Goal: Information Seeking & Learning: Learn about a topic

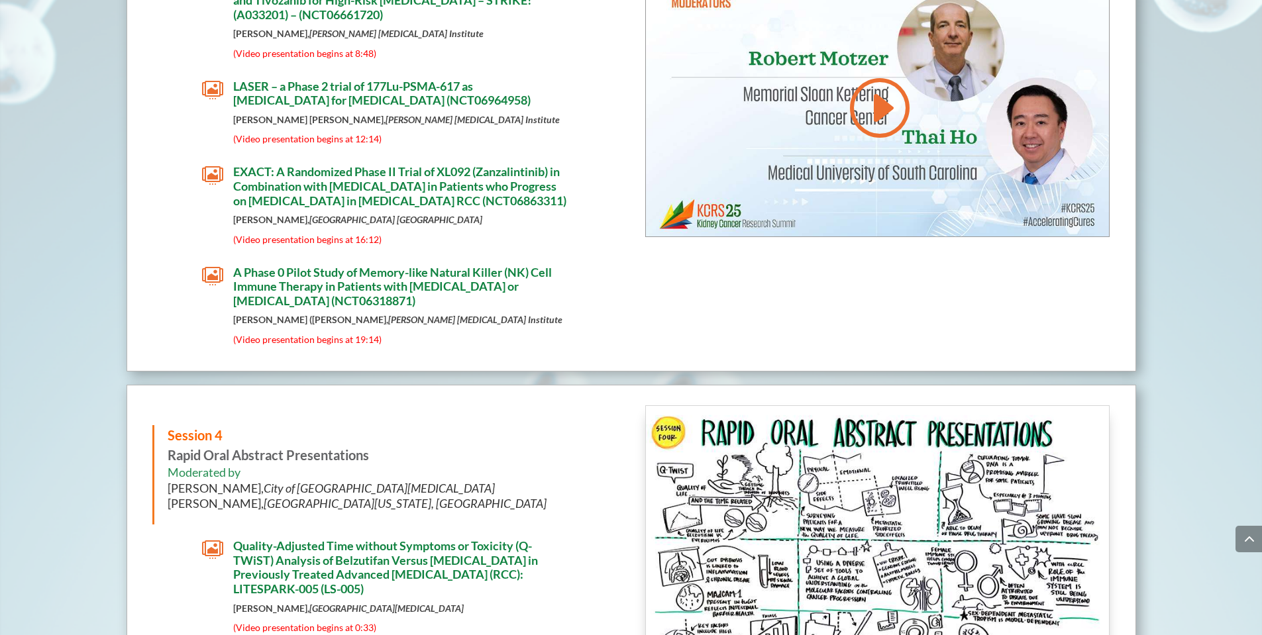
scroll to position [3922, 0]
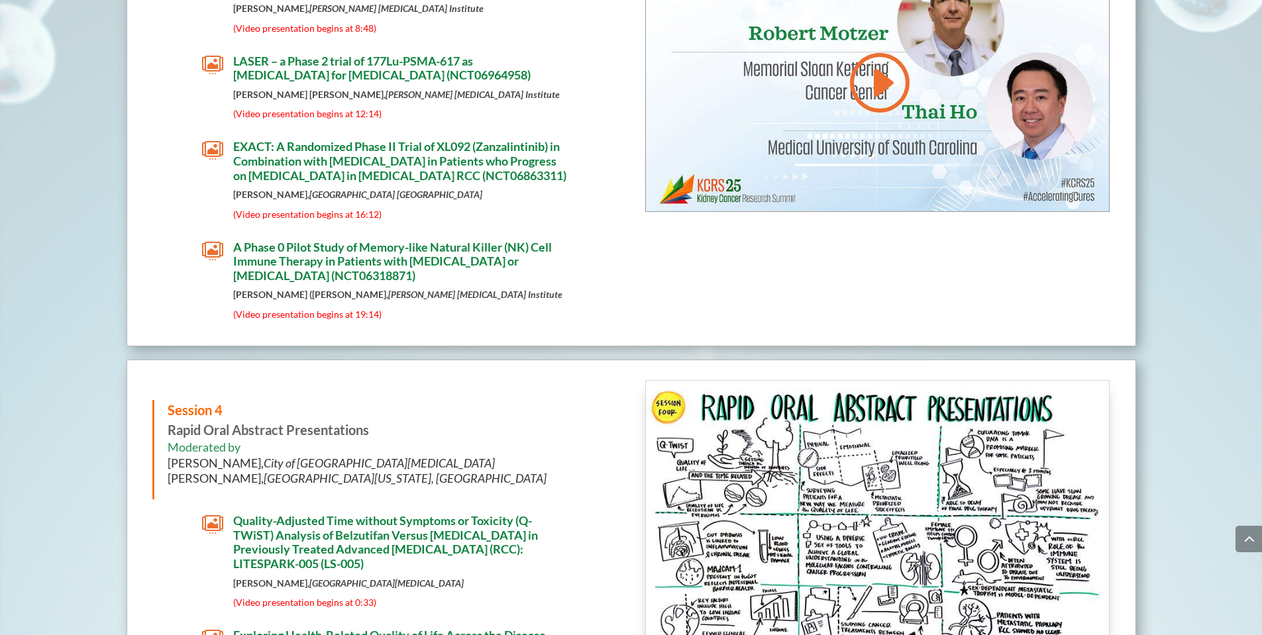
click at [218, 143] on span "" at bounding box center [212, 150] width 21 height 21
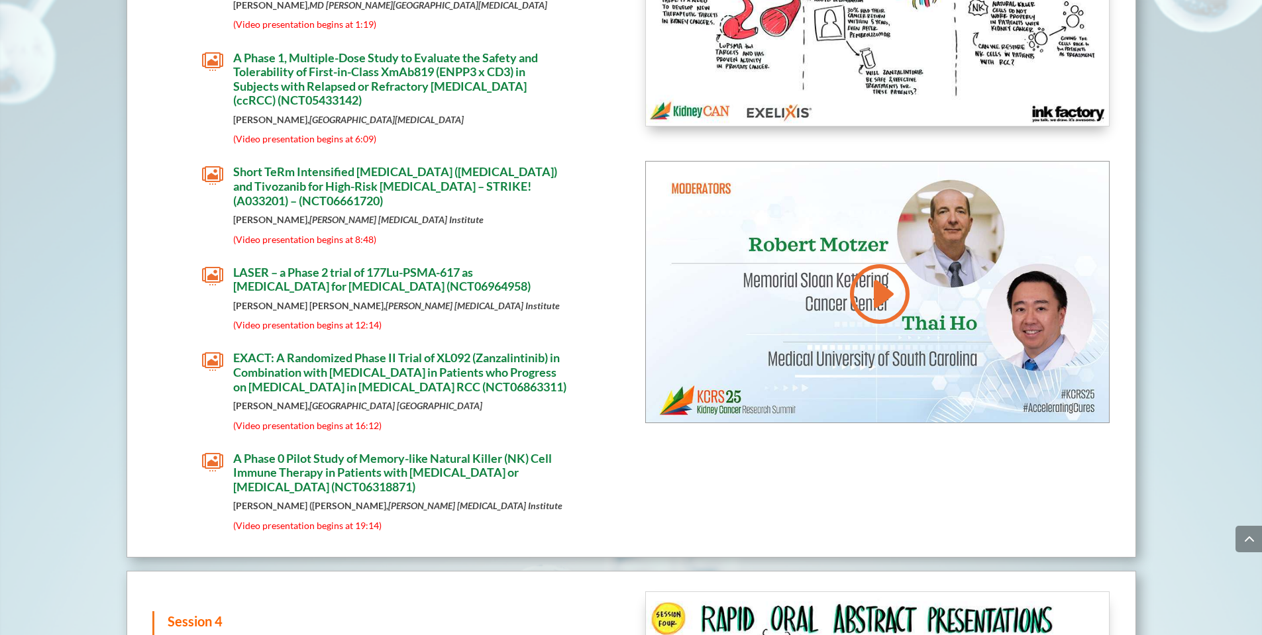
scroll to position [3710, 0]
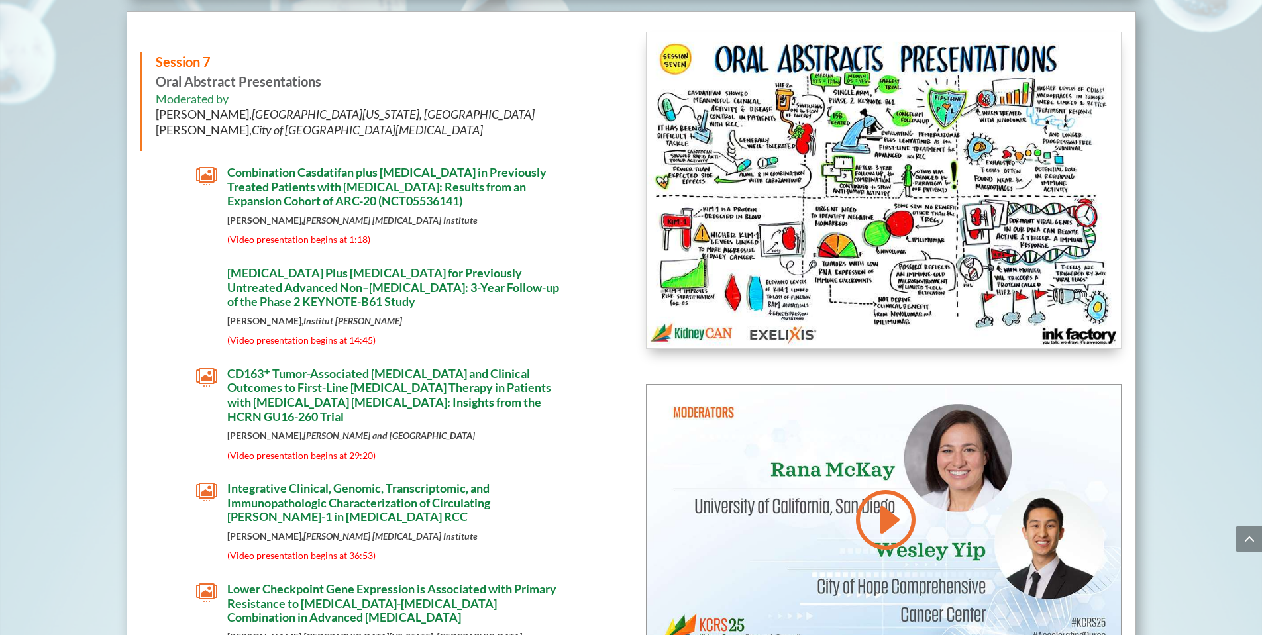
scroll to position [6998, 0]
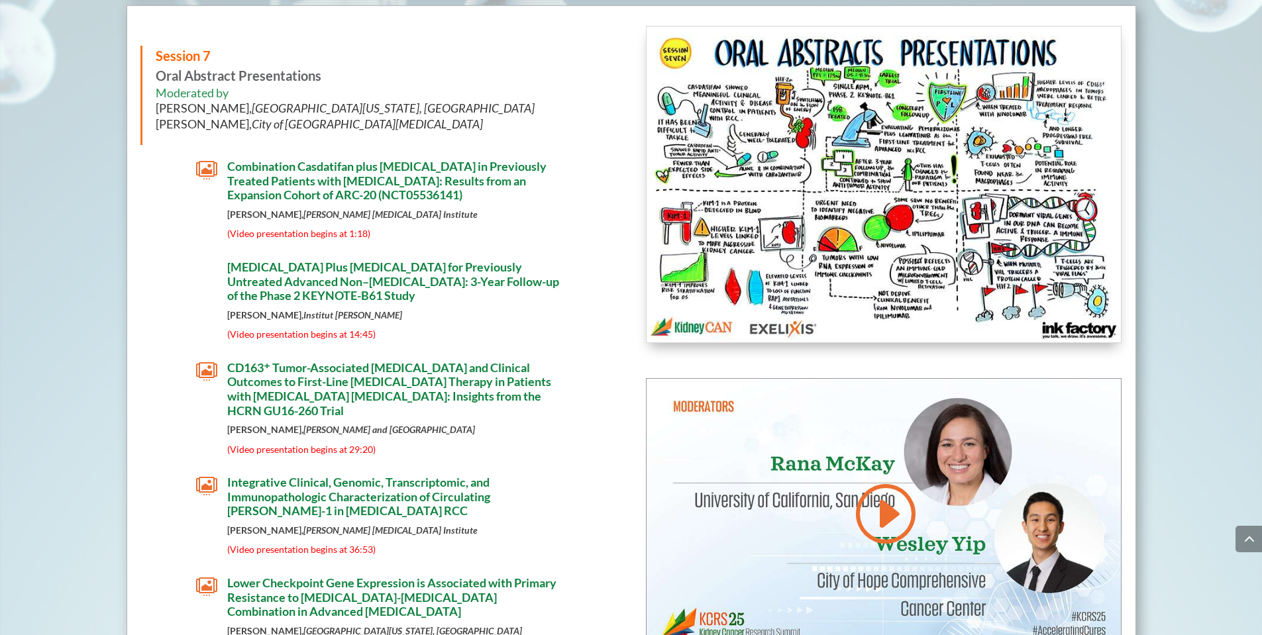
click at [200, 174] on span "" at bounding box center [206, 170] width 21 height 21
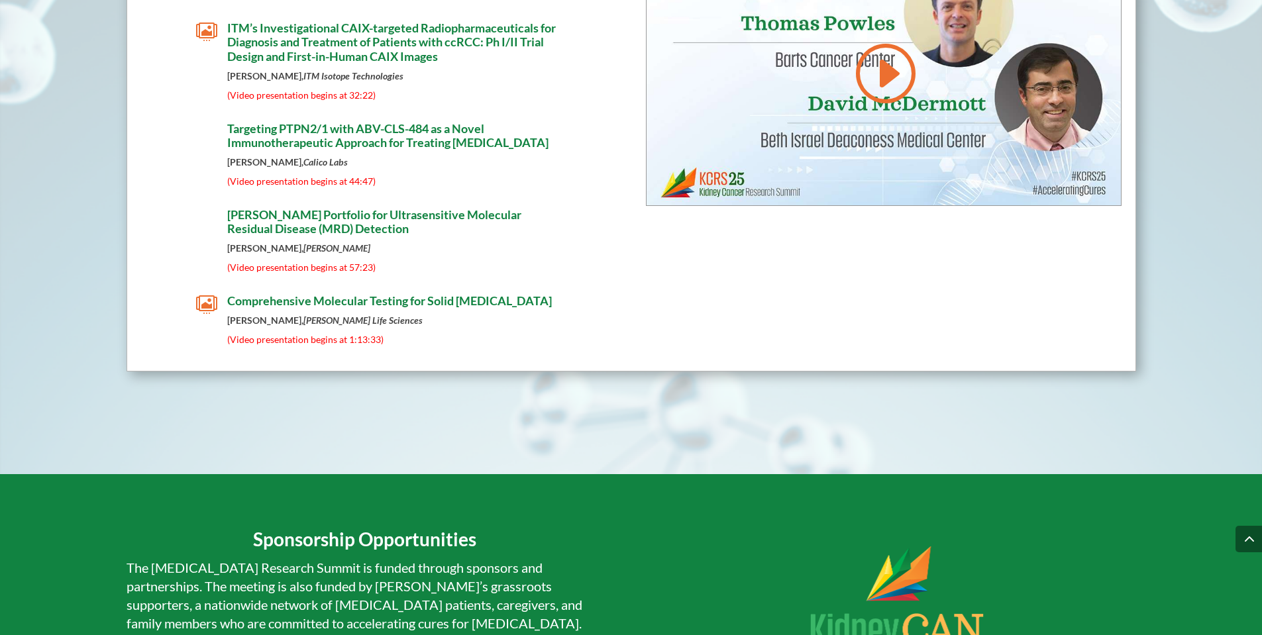
scroll to position [8217, 0]
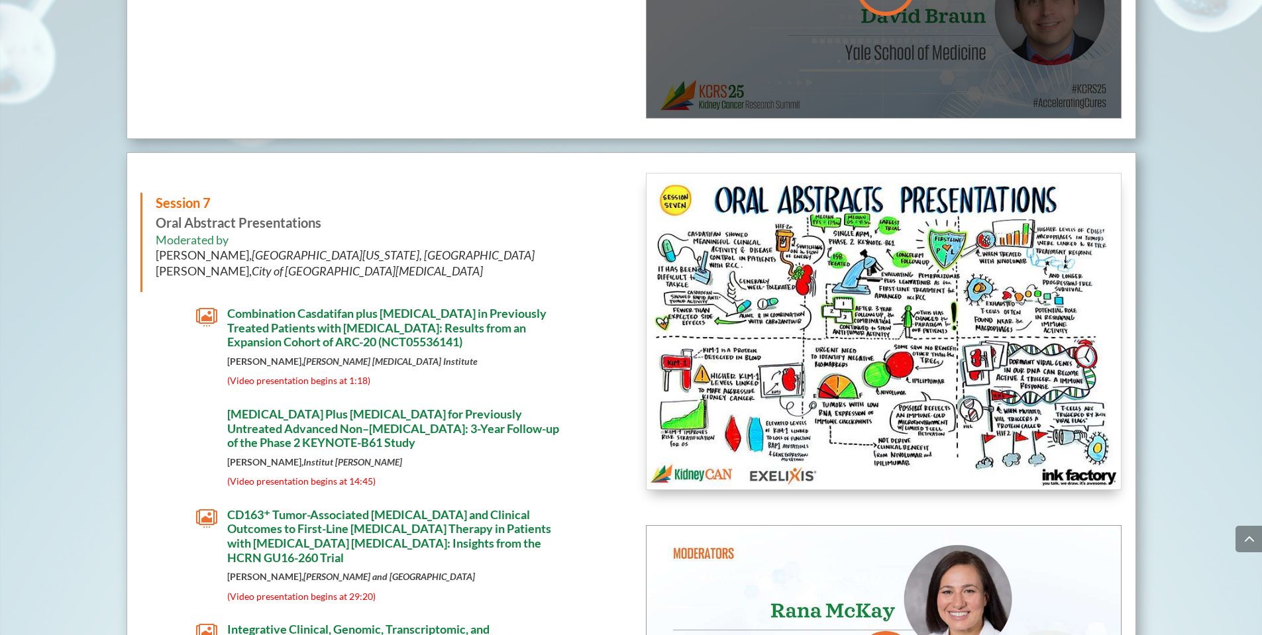
scroll to position [3741, 0]
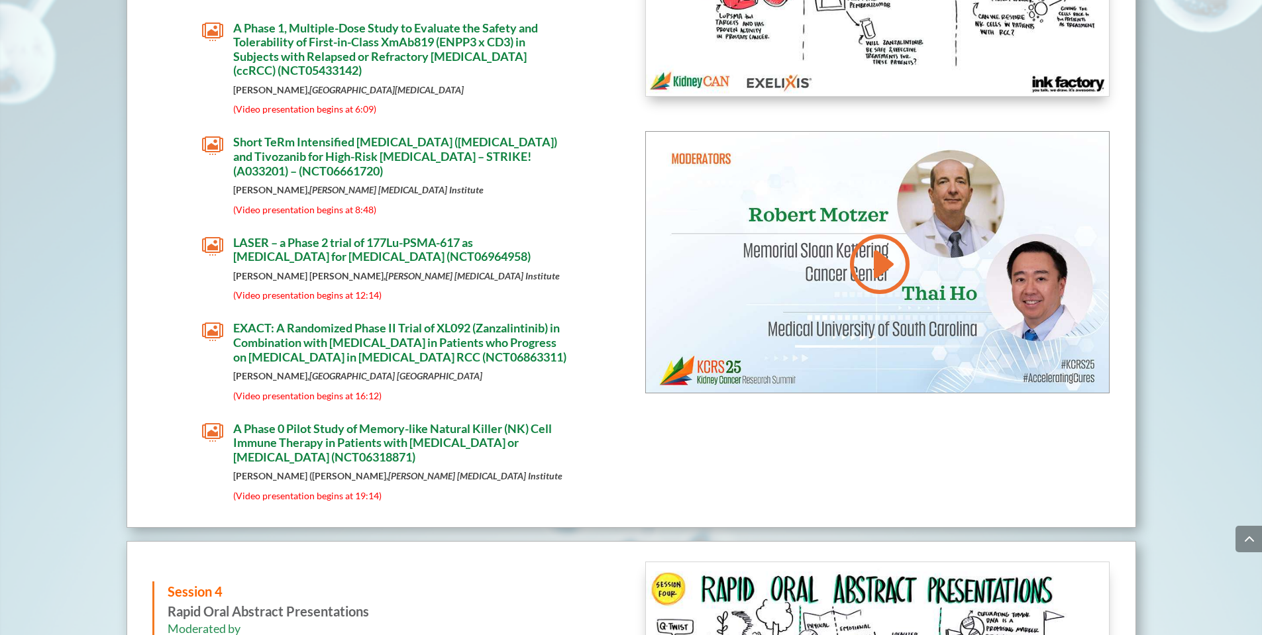
click at [213, 322] on span "" at bounding box center [212, 331] width 21 height 21
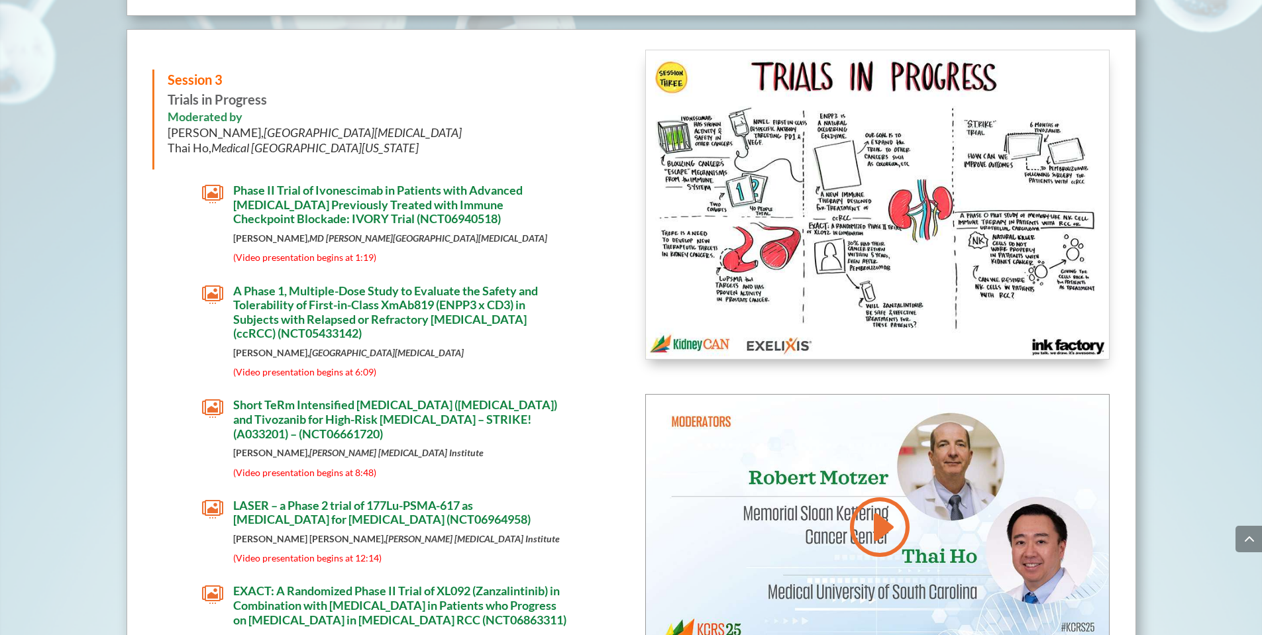
scroll to position [3476, 0]
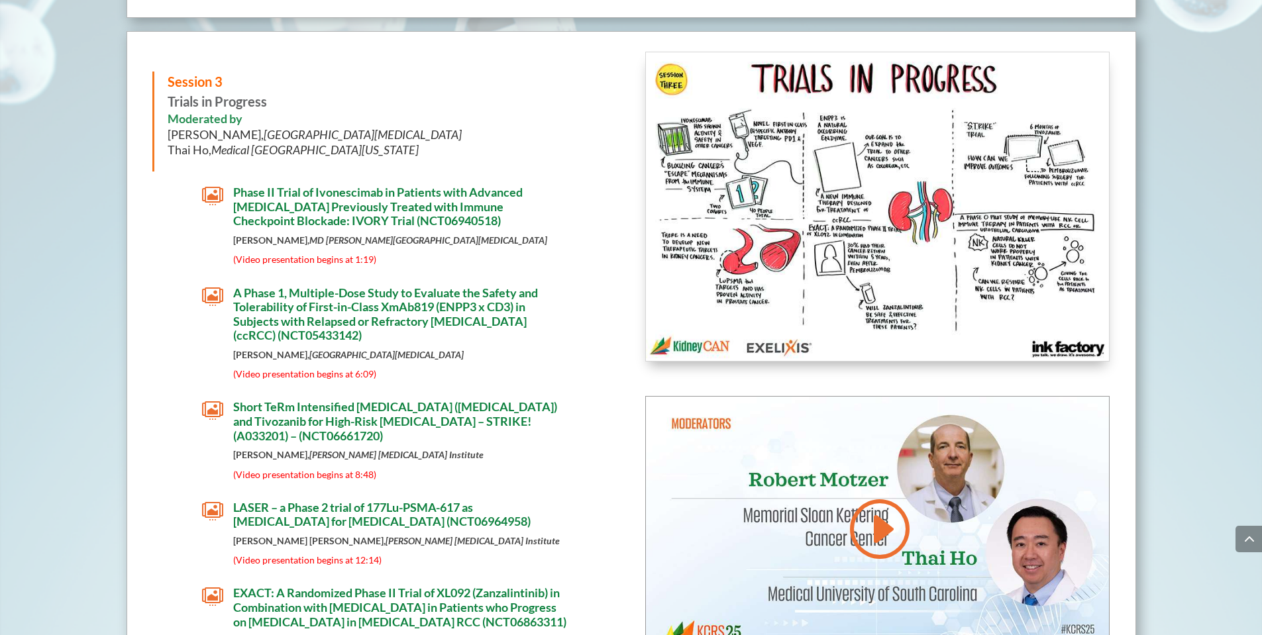
click at [158, 272] on div "Session 3 Trials in Progress Moderated by [PERSON_NAME], [GEOGRAPHIC_DATA][MEDI…" at bounding box center [384, 412] width 464 height 721
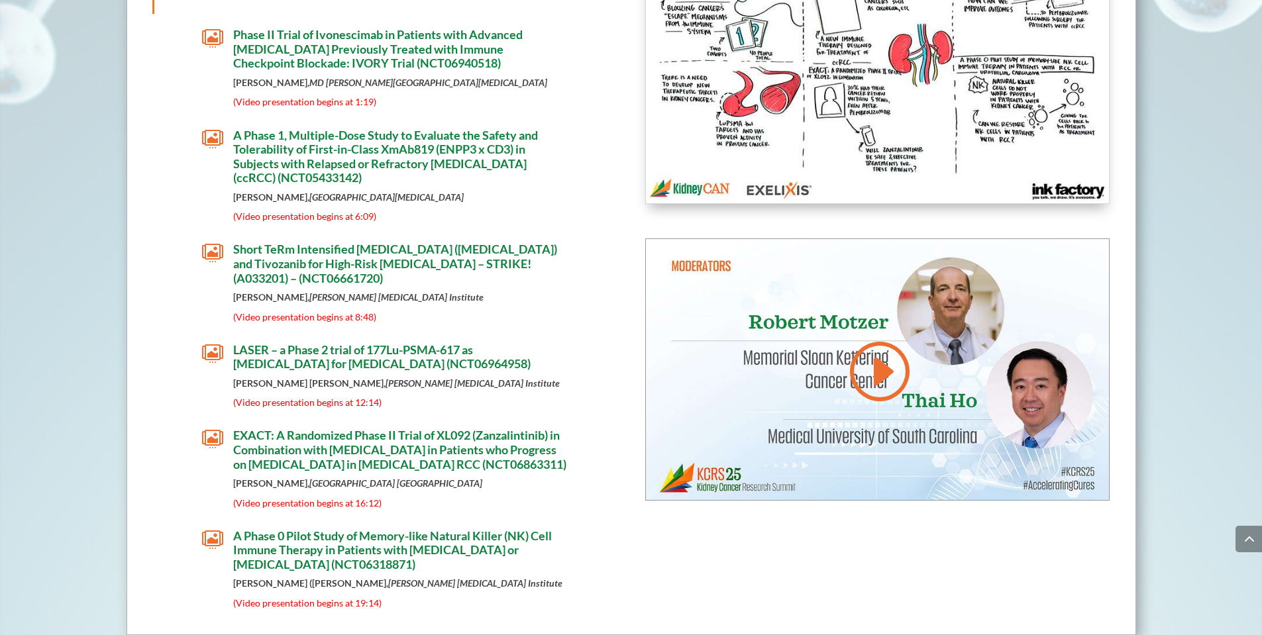
scroll to position [3635, 0]
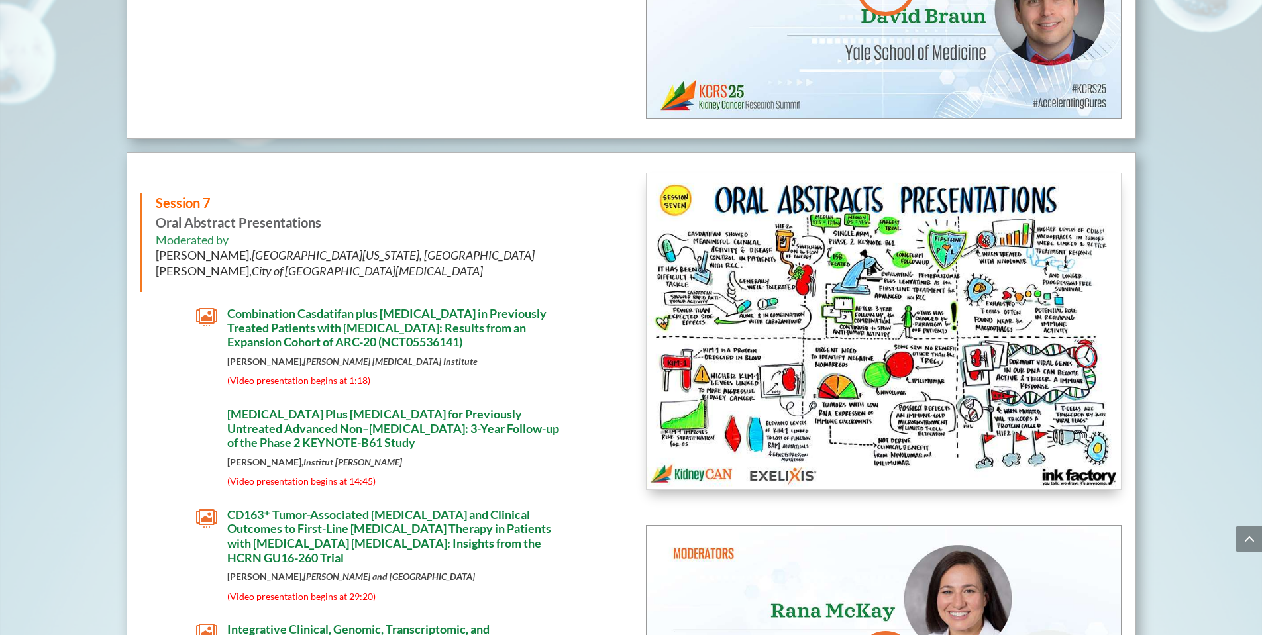
click at [201, 320] on span "" at bounding box center [206, 317] width 21 height 21
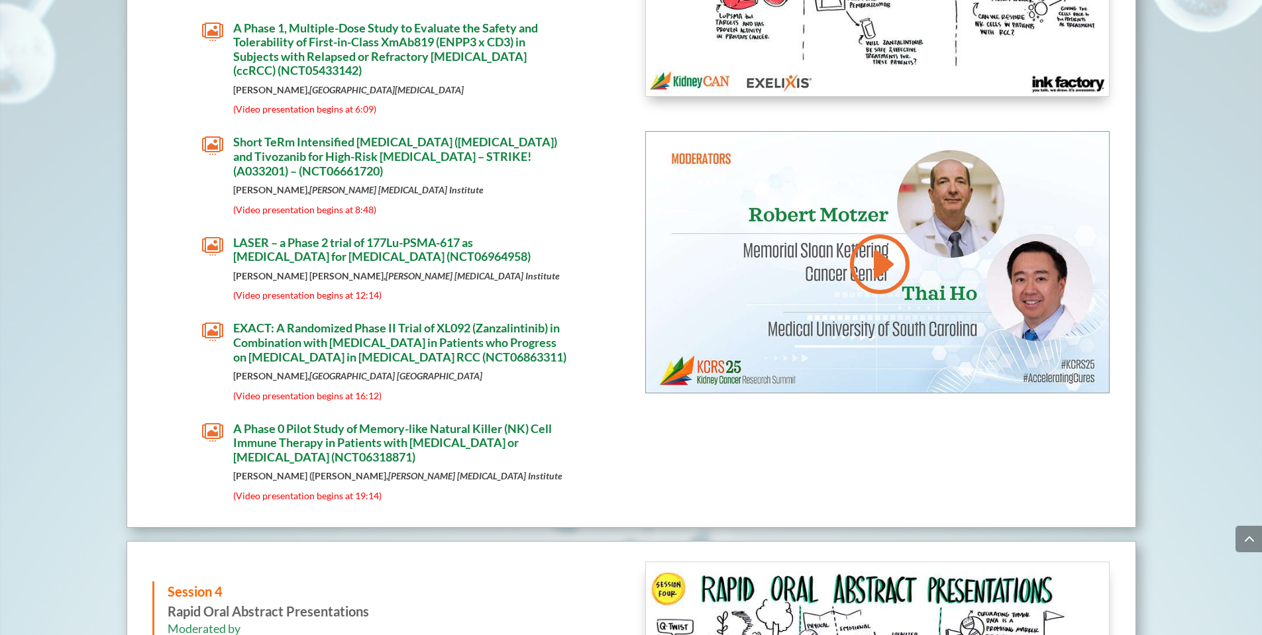
click at [212, 323] on span "" at bounding box center [212, 331] width 21 height 21
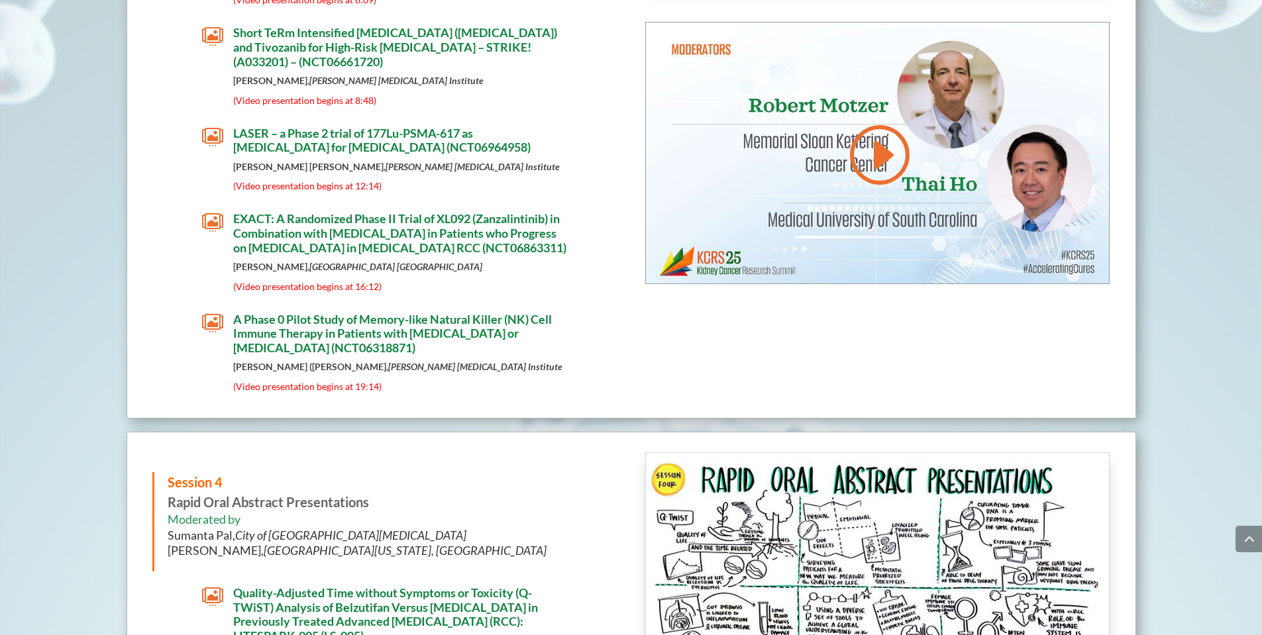
scroll to position [3851, 0]
click at [327, 211] on span "EXACT: A Randomized Phase II Trial of XL092 (Zanzalintinib) in Combination with…" at bounding box center [399, 232] width 333 height 43
